Goal: Check status

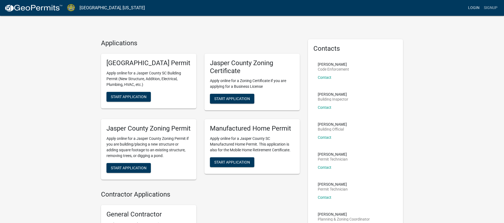
click at [468, 13] on link "Login" at bounding box center [474, 8] width 16 height 10
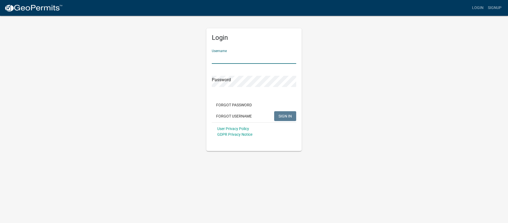
click at [215, 60] on input "Username" at bounding box center [254, 58] width 84 height 11
type input "RamJackofSC"
click at [274, 111] on button "SIGN IN" at bounding box center [285, 116] width 22 height 10
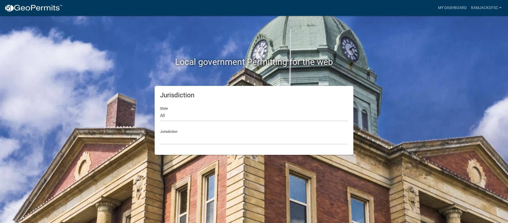
click at [352, 81] on div "Local government Permitting for the web" at bounding box center [254, 51] width 310 height 70
click at [447, 8] on link "My Dashboard" at bounding box center [452, 8] width 33 height 10
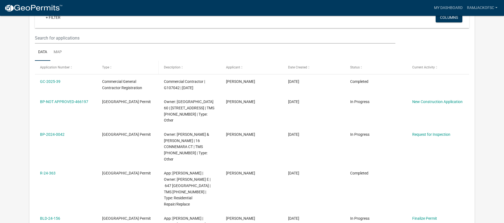
scroll to position [54, 0]
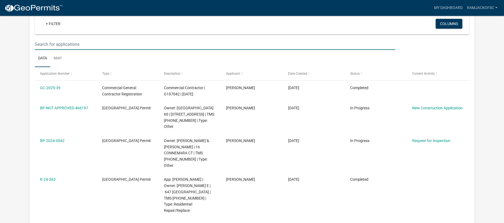
click at [74, 46] on input "text" at bounding box center [215, 44] width 361 height 11
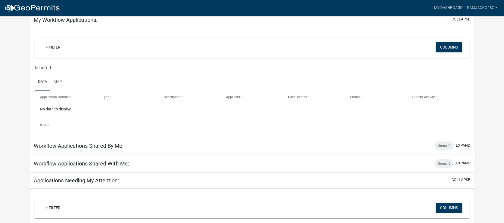
scroll to position [0, 0]
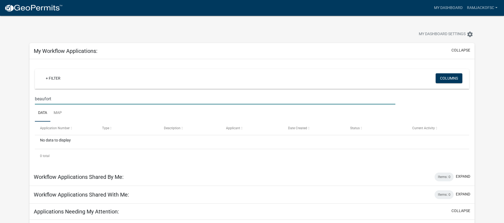
click at [58, 101] on input "beaufort" at bounding box center [215, 98] width 361 height 11
paste input "202502327"
type input "202502327"
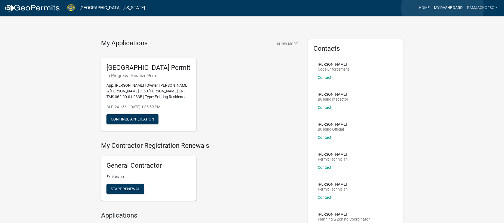
click at [442, 8] on link "My Dashboard" at bounding box center [448, 8] width 33 height 10
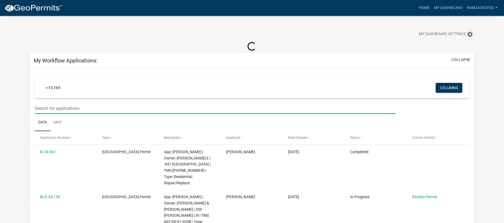
click at [67, 112] on input "text" at bounding box center [215, 108] width 361 height 11
paste input "202502327"
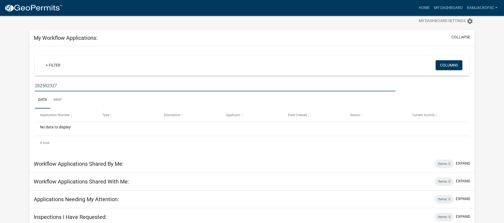
scroll to position [16, 0]
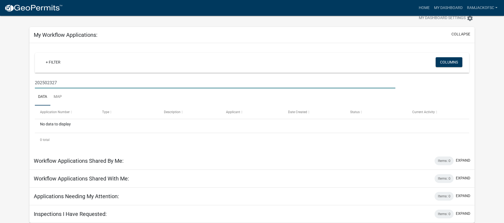
type input "202502327"
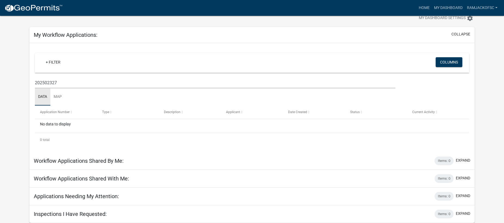
click at [35, 98] on link "Data" at bounding box center [43, 96] width 16 height 17
